Goal: Download file/media

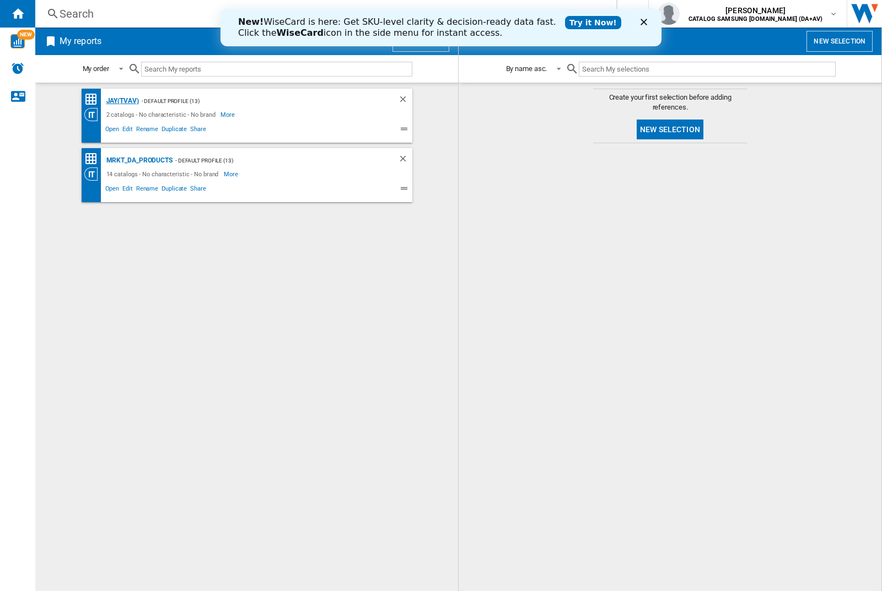
click at [122, 101] on div "JAY(TVAV)" at bounding box center [121, 101] width 35 height 14
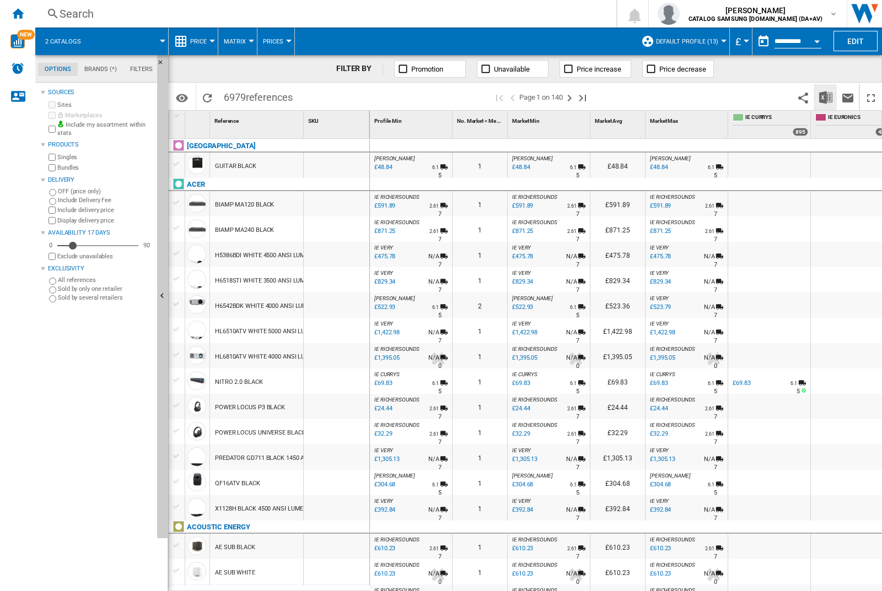
click at [825, 97] on img "Download in Excel" at bounding box center [825, 97] width 13 height 13
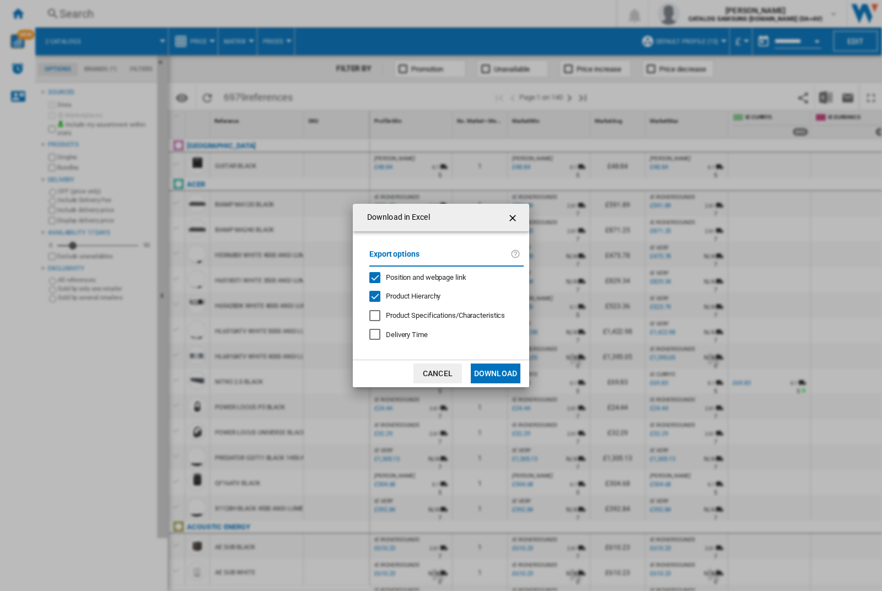
click at [442, 277] on span "Position and webpage link" at bounding box center [426, 277] width 80 height 8
click at [495, 374] on button "Download" at bounding box center [496, 374] width 50 height 20
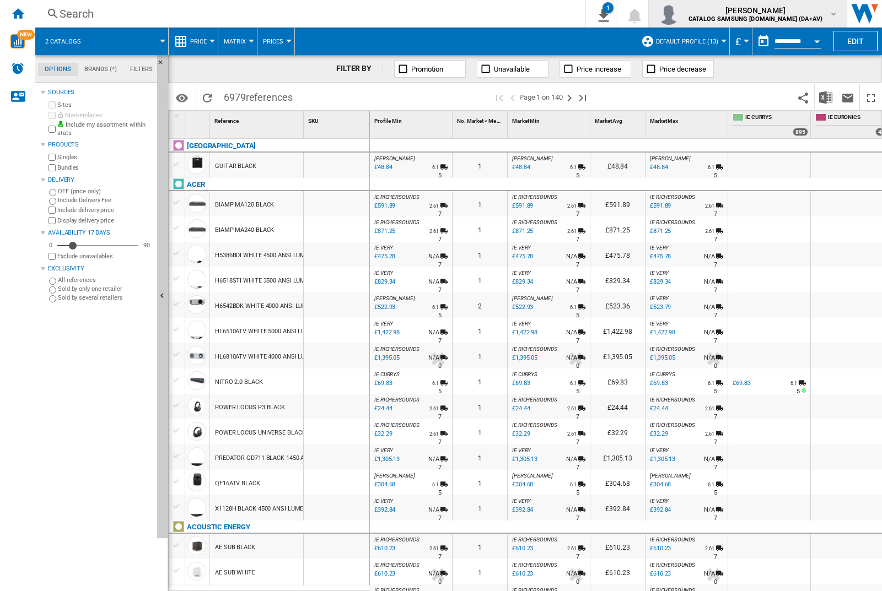
click at [679, 14] on img "button" at bounding box center [668, 14] width 22 height 22
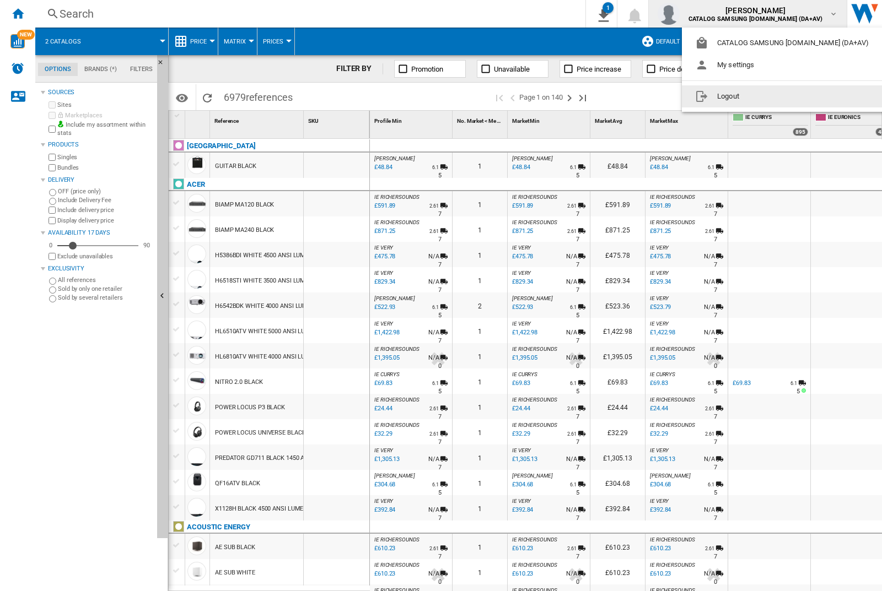
click at [766, 96] on button "Logout" at bounding box center [784, 96] width 204 height 22
